Goal: Transaction & Acquisition: Purchase product/service

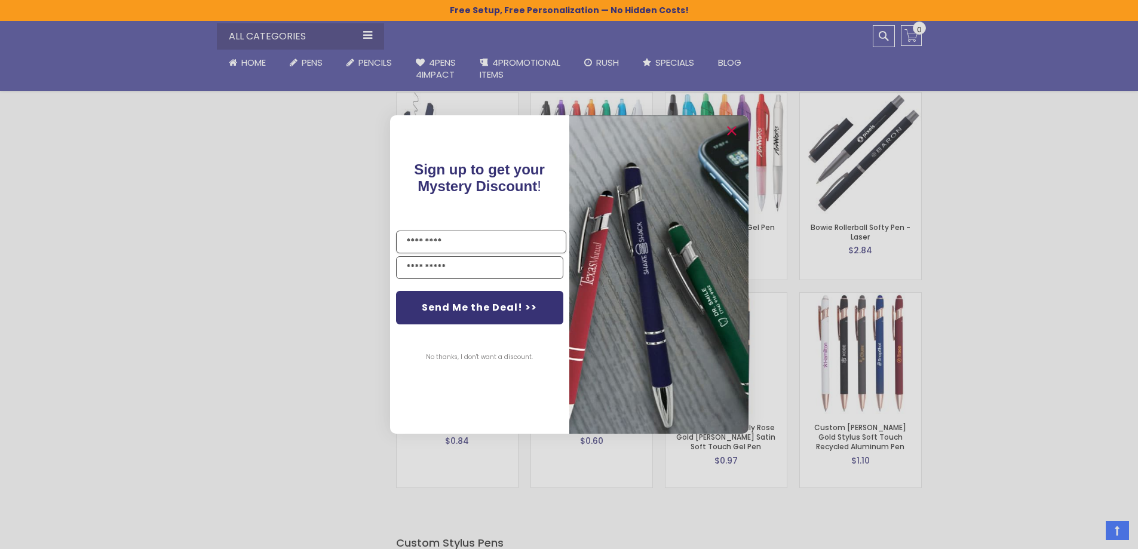
scroll to position [1852, 0]
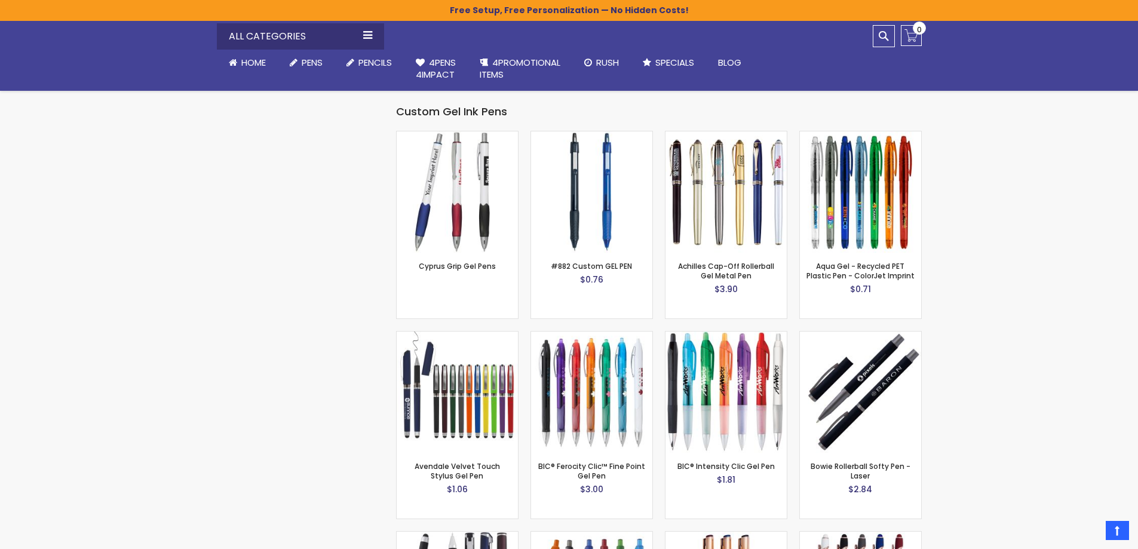
click at [1017, 341] on div "Close dialog Sign up to get your Mystery Discount ! Name Email Send Me the Deal…" at bounding box center [569, 274] width 1138 height 549
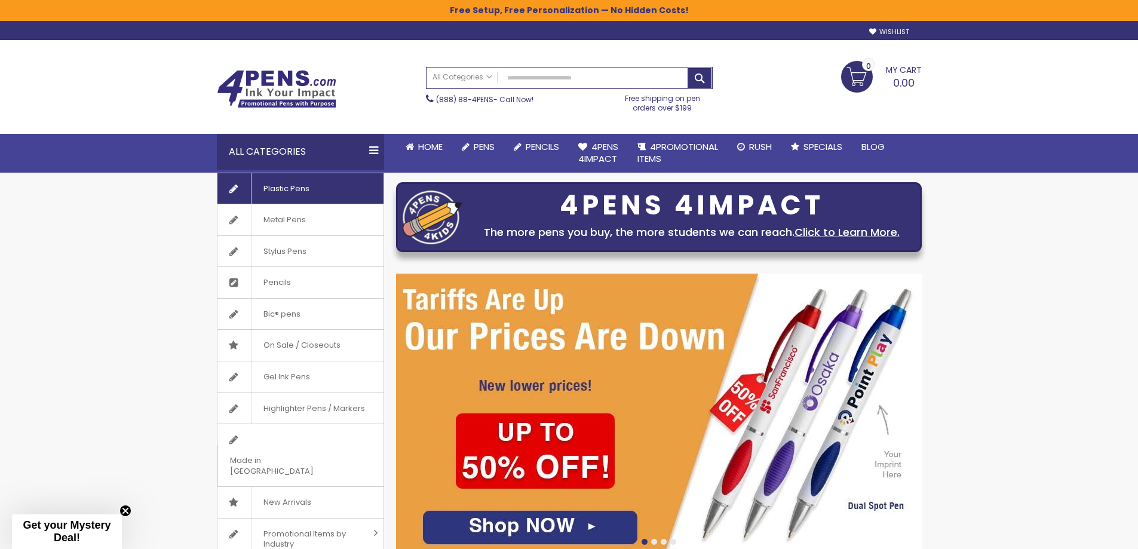
click at [293, 189] on span "Plastic Pens" at bounding box center [286, 188] width 70 height 31
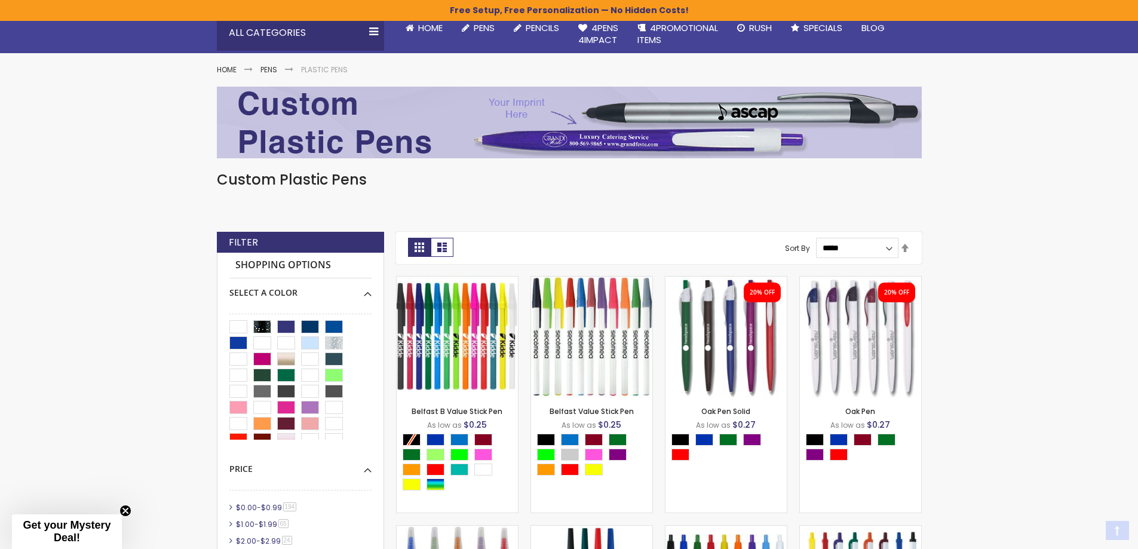
scroll to position [239, 0]
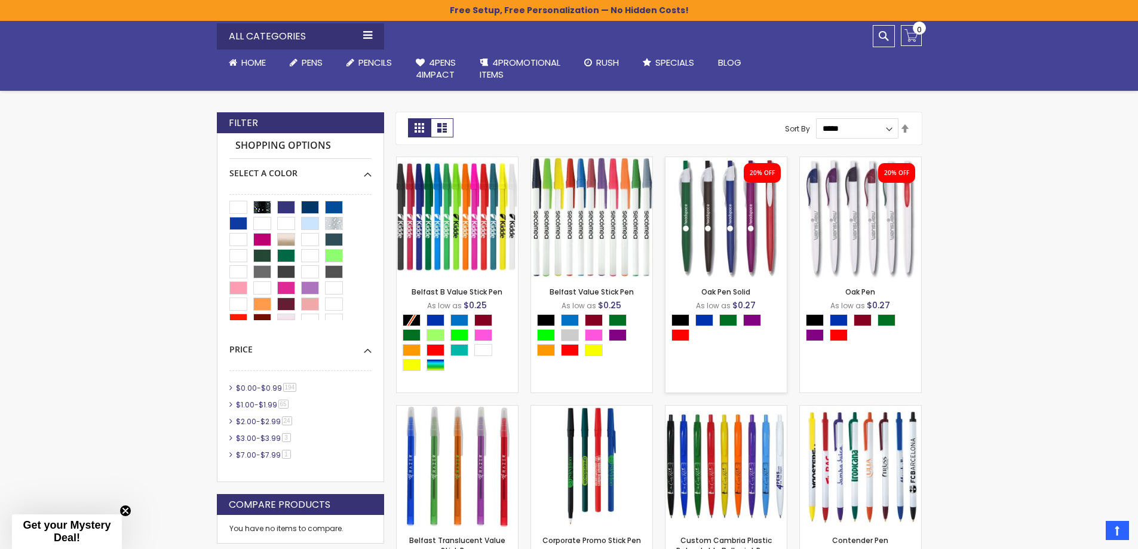
click at [722, 228] on img at bounding box center [725, 217] width 121 height 121
